Goal: Transaction & Acquisition: Purchase product/service

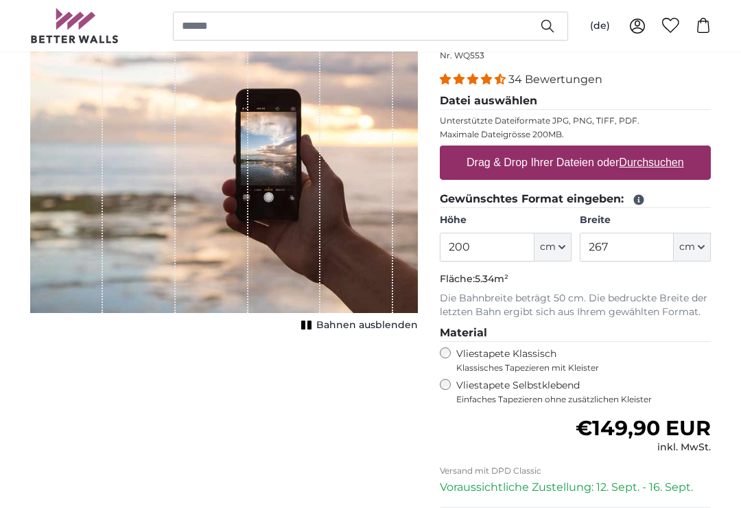
scroll to position [156, 0]
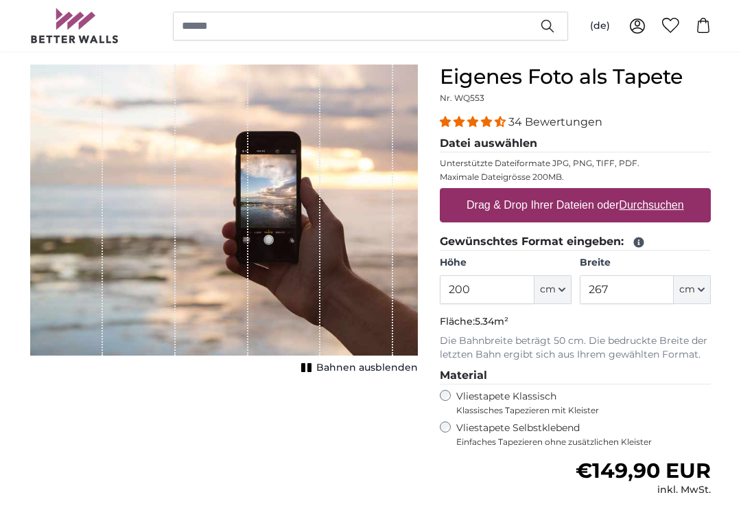
click at [636, 203] on u "Durchsuchen" at bounding box center [652, 206] width 65 height 12
click at [636, 193] on input "Drag & Drop Ihrer Dateien oder Durchsuchen" at bounding box center [575, 191] width 271 height 4
click at [632, 202] on u "Durchsuchen" at bounding box center [652, 205] width 65 height 12
click at [632, 192] on input "Drag & Drop Ihrer Dateien oder Durchsuchen" at bounding box center [575, 190] width 271 height 4
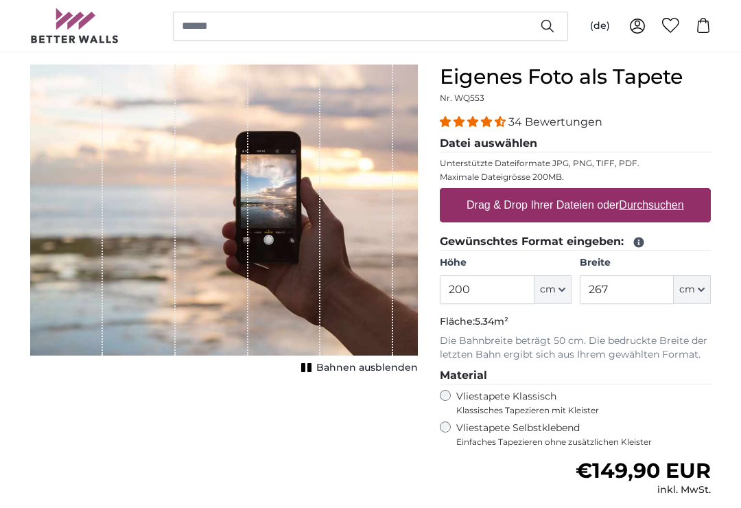
type input "**********"
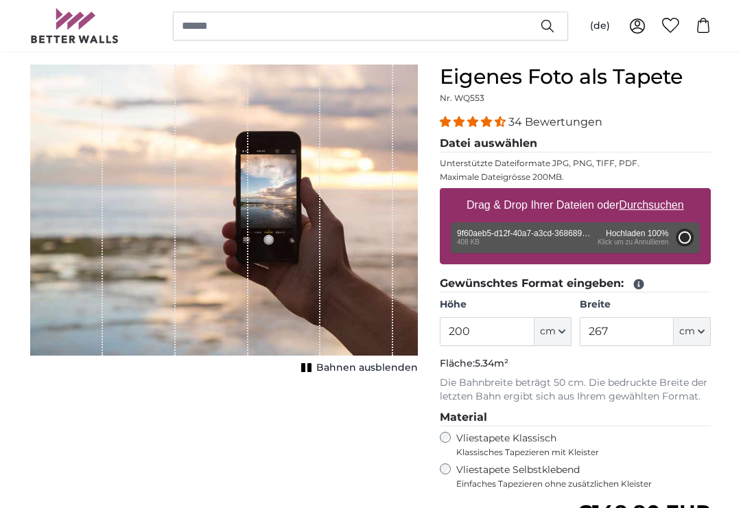
type input "149.3"
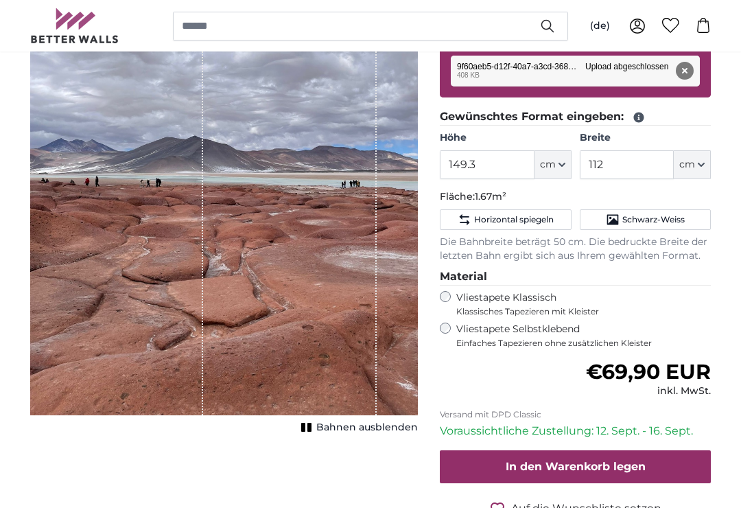
scroll to position [280, 0]
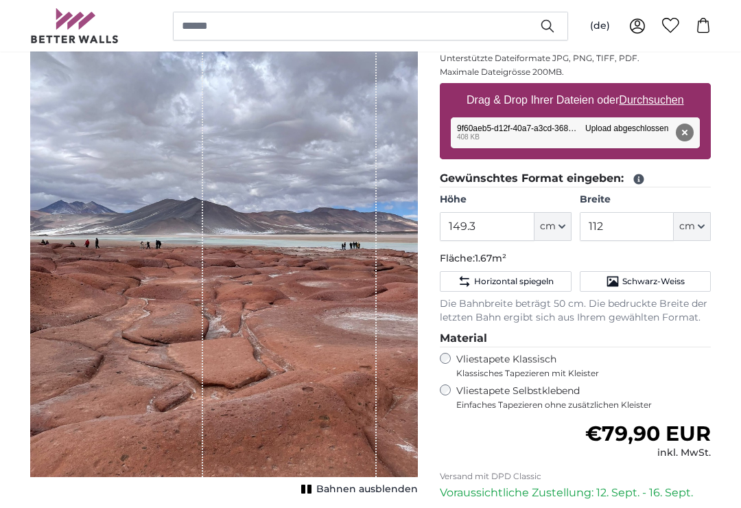
scroll to position [218, 0]
click at [692, 235] on button "cm" at bounding box center [692, 227] width 37 height 29
click at [683, 232] on span "cm" at bounding box center [687, 227] width 16 height 14
click at [552, 230] on span "cm" at bounding box center [548, 227] width 16 height 14
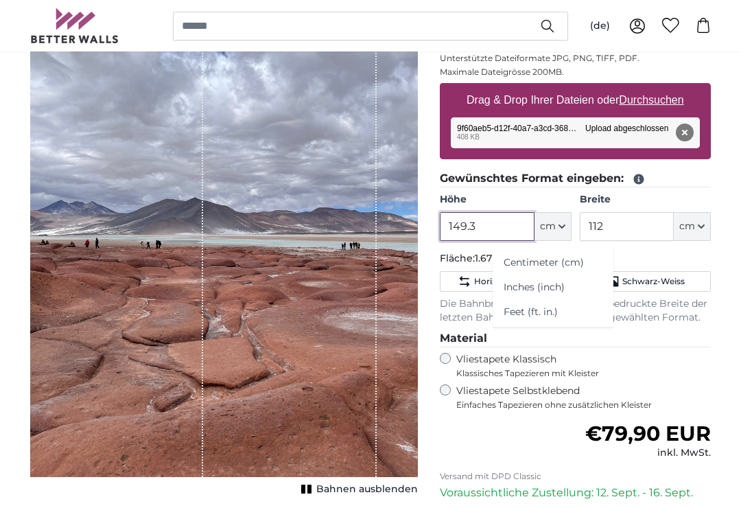
click at [500, 236] on input "149.3" at bounding box center [487, 226] width 94 height 29
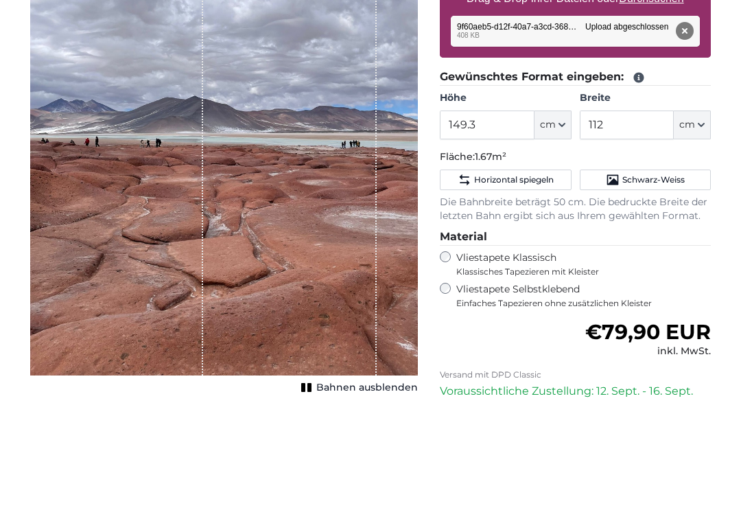
scroll to position [321, 0]
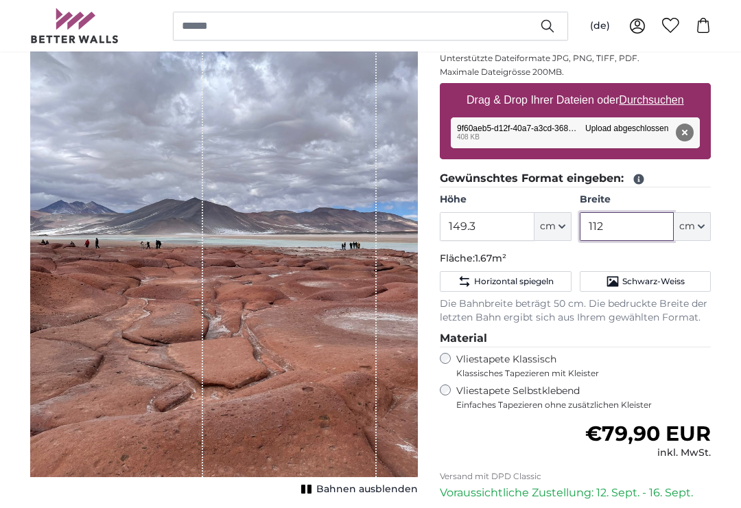
click at [628, 229] on input "112" at bounding box center [627, 227] width 94 height 29
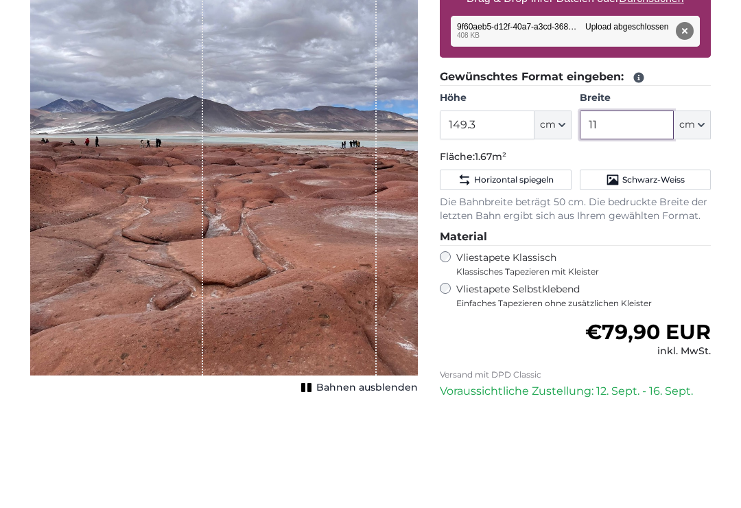
type input "1"
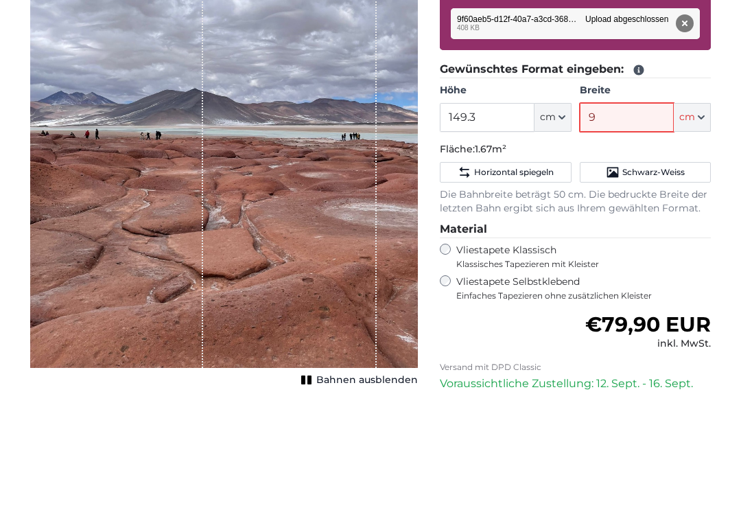
type input "90"
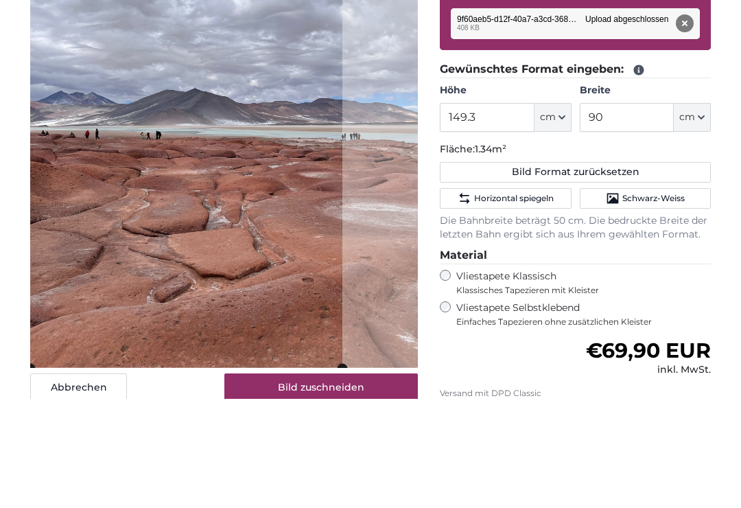
scroll to position [328, 0]
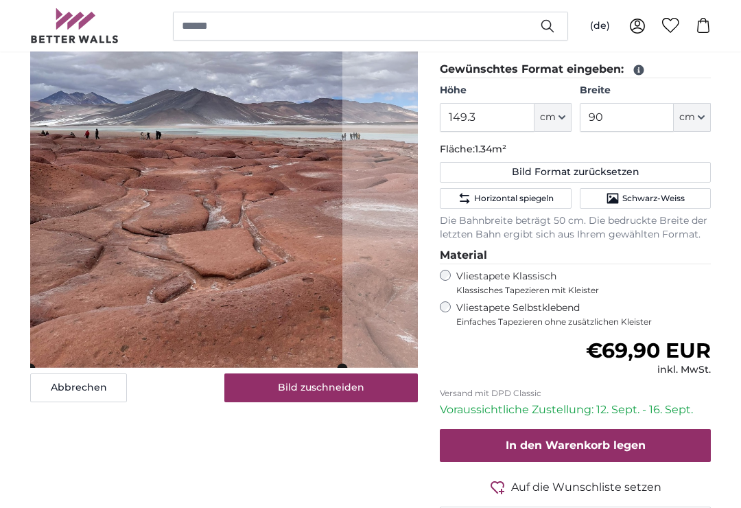
click at [351, 382] on button "Bild zuschneiden" at bounding box center [321, 387] width 194 height 29
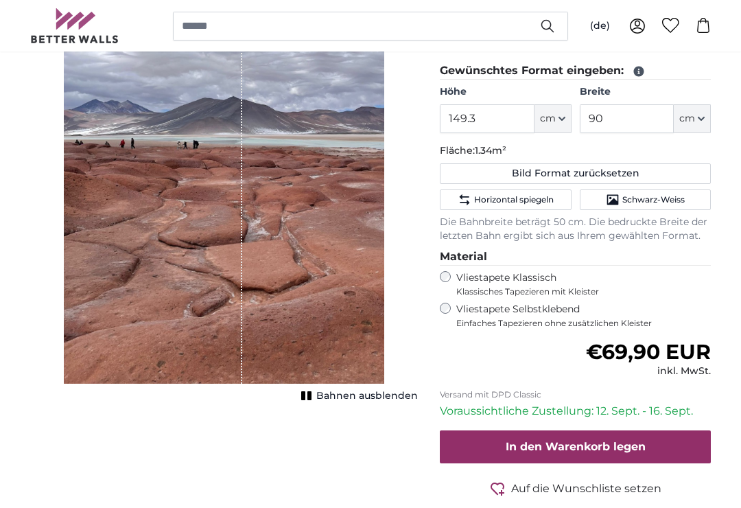
scroll to position [325, 0]
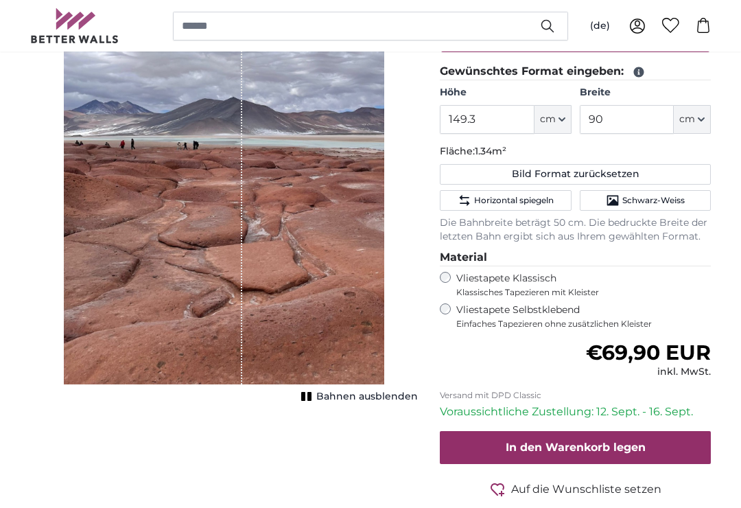
click at [336, 393] on span "Bahnen ausblenden" at bounding box center [367, 398] width 102 height 14
click at [237, 279] on img "1 of 1" at bounding box center [224, 118] width 321 height 532
click at [232, 268] on img "1 of 1" at bounding box center [224, 118] width 321 height 532
click at [224, 245] on img "1 of 1" at bounding box center [224, 118] width 321 height 532
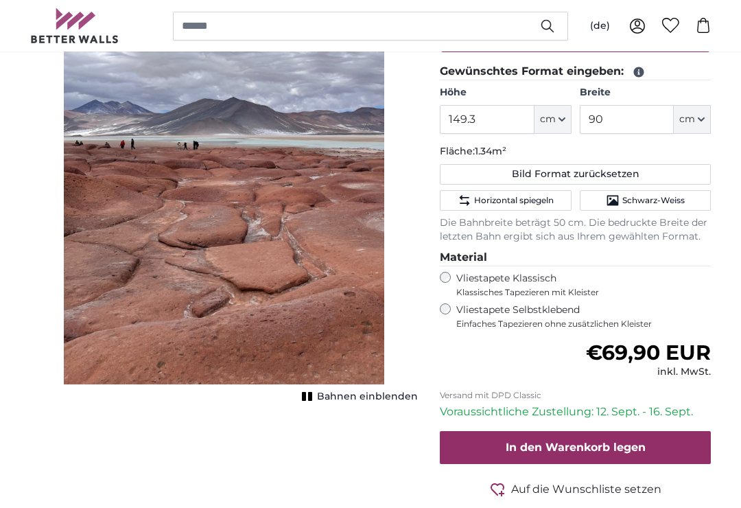
click at [192, 132] on img "1 of 1" at bounding box center [224, 118] width 321 height 532
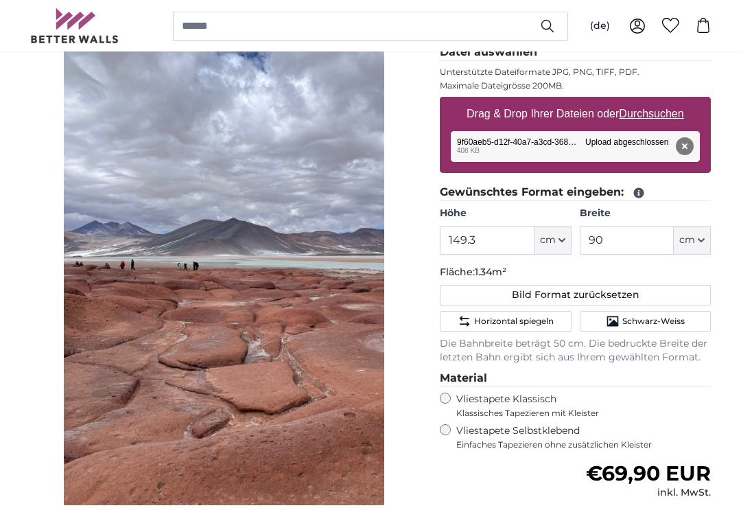
scroll to position [203, 0]
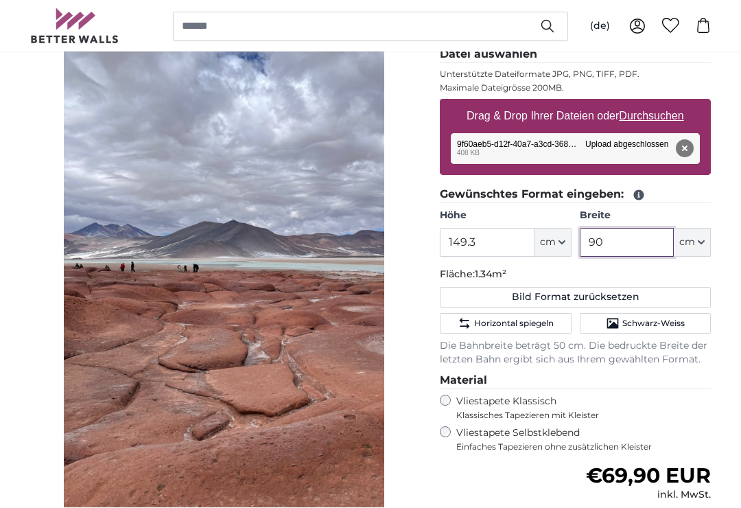
click at [644, 247] on input "90" at bounding box center [627, 242] width 94 height 29
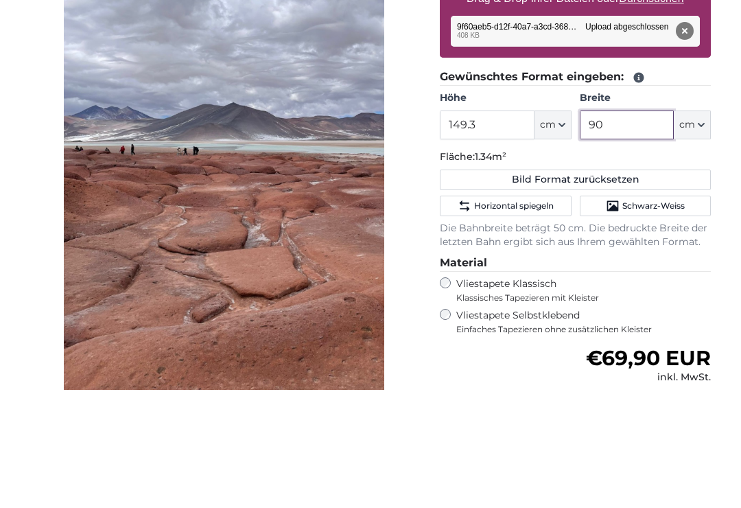
type input "9"
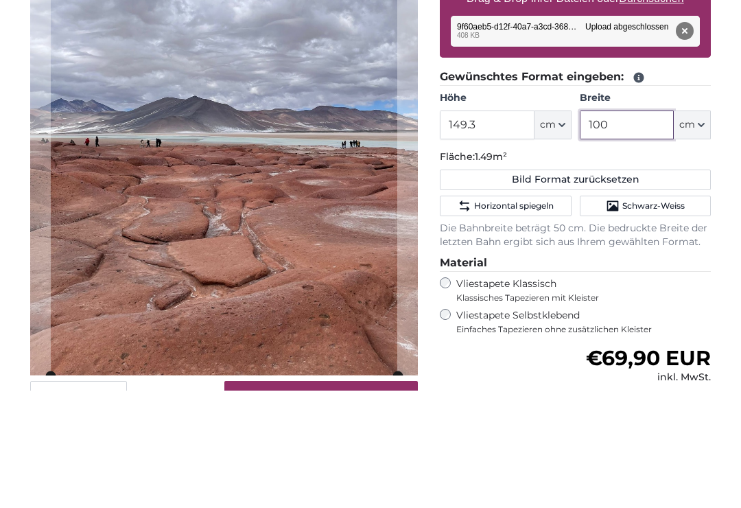
type input "100"
click at [507, 228] on input "149.3" at bounding box center [487, 242] width 94 height 29
type input "1"
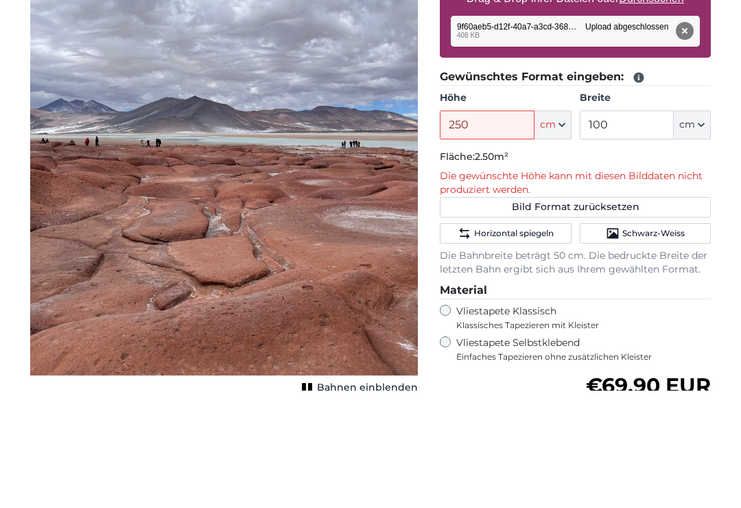
scroll to position [321, 0]
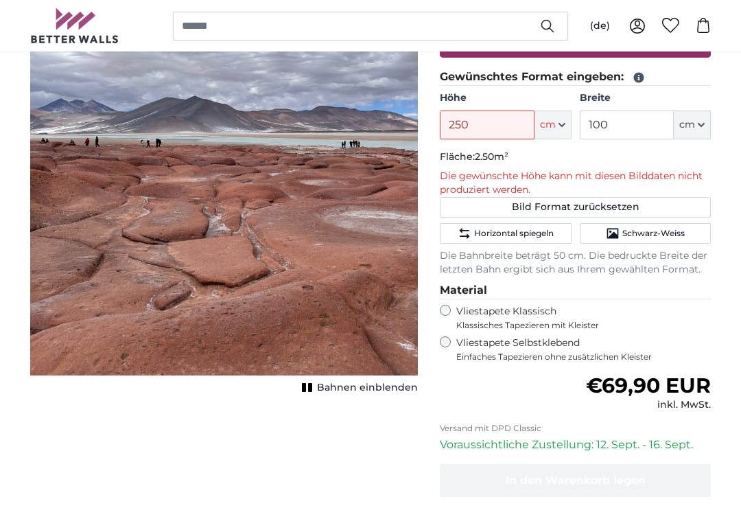
click at [514, 373] on div "Normaler Preis €69,90 EUR inkl. MwSt." at bounding box center [575, 392] width 271 height 38
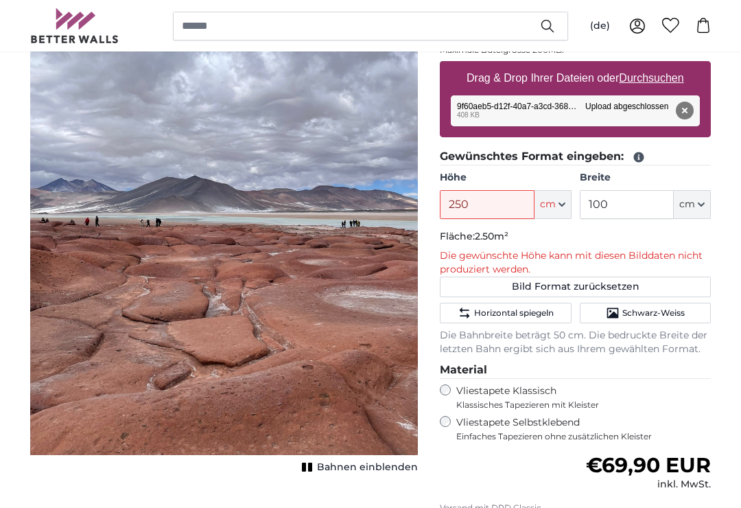
scroll to position [240, 0]
click at [498, 207] on input "250" at bounding box center [487, 205] width 94 height 29
click at [435, 247] on div "Eigenes Foto als Tapete Nr. WQ553 34 Bewertungen Datei auswählen Unterstützte D…" at bounding box center [575, 308] width 293 height 740
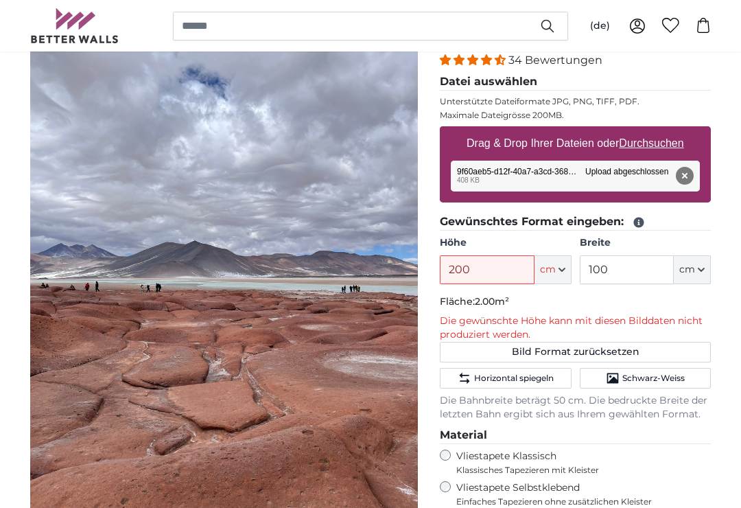
click at [503, 356] on button "Bild Format zurücksetzen" at bounding box center [575, 352] width 271 height 21
type input "149.3"
type input "112"
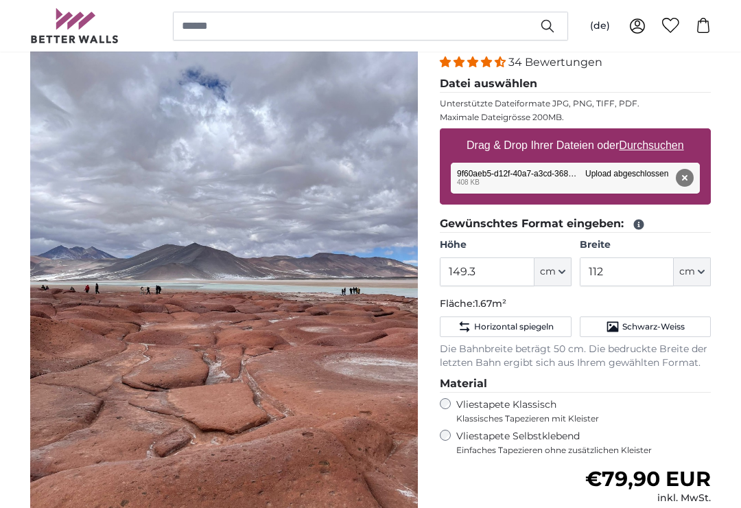
scroll to position [175, 0]
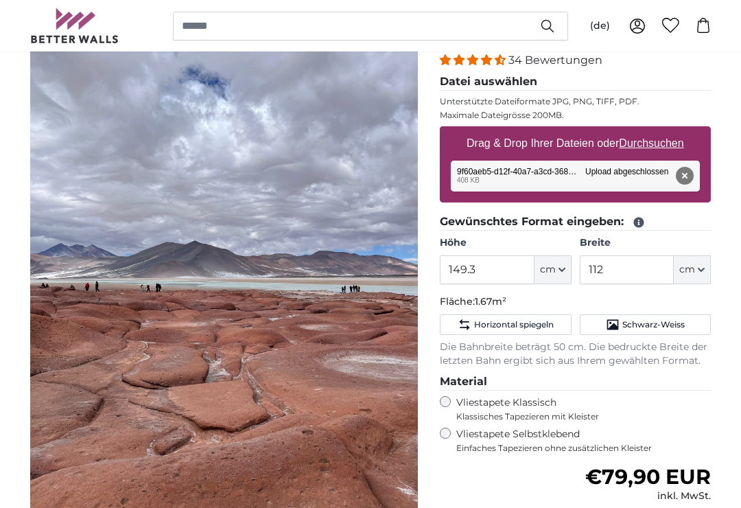
click at [334, 290] on img "1 of 1" at bounding box center [224, 262] width 388 height 518
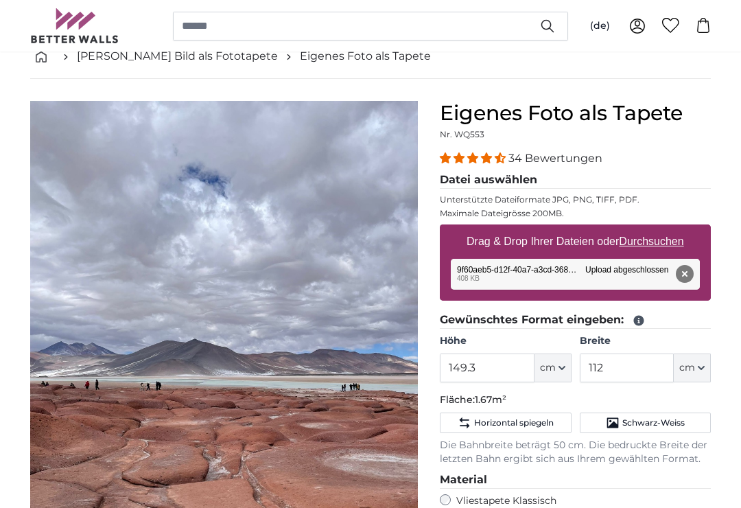
click at [456, 160] on span "4.32 stars" at bounding box center [461, 157] width 14 height 11
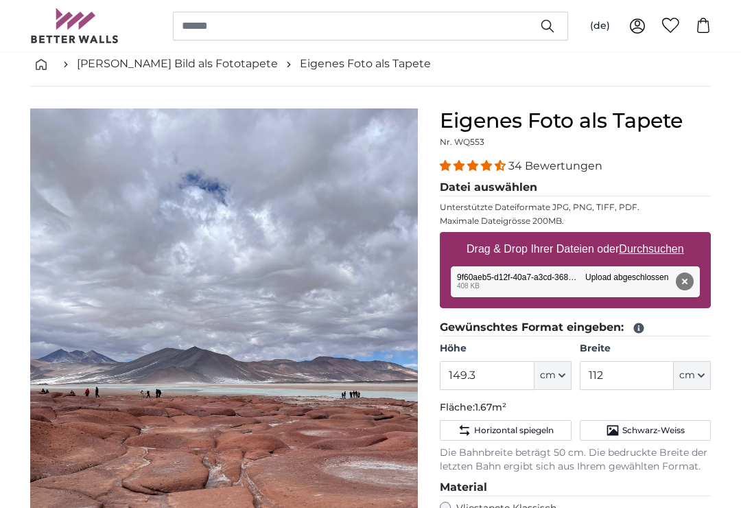
scroll to position [0, 0]
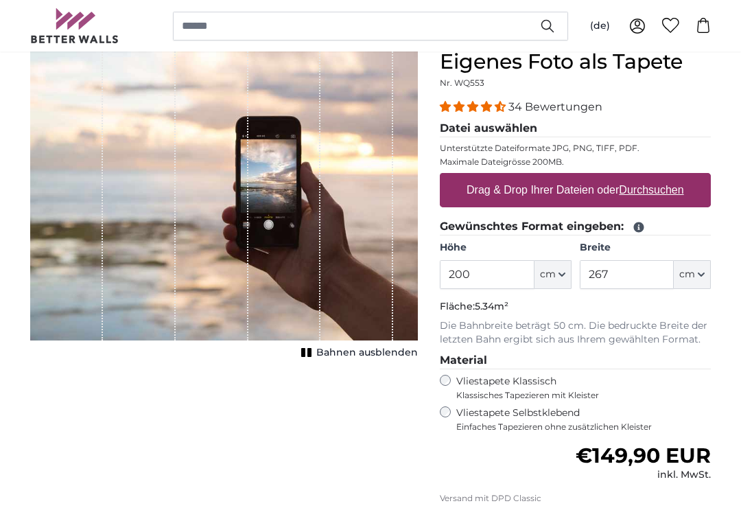
scroll to position [129, 0]
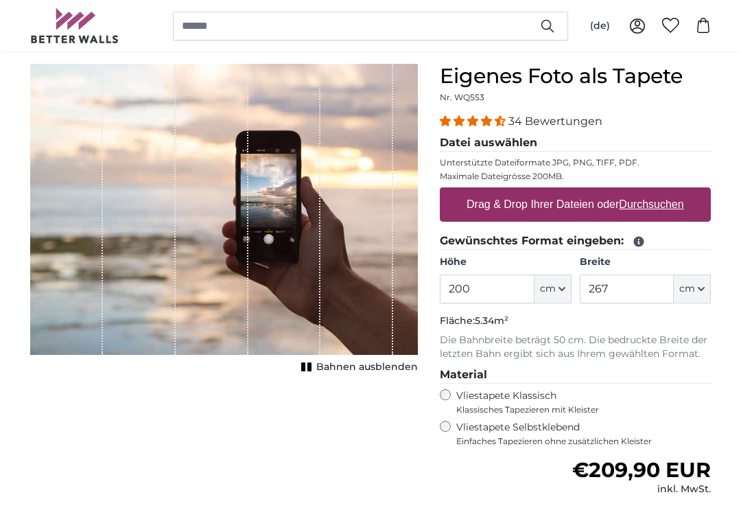
scroll to position [115, 0]
